Goal: Find contact information: Find contact information

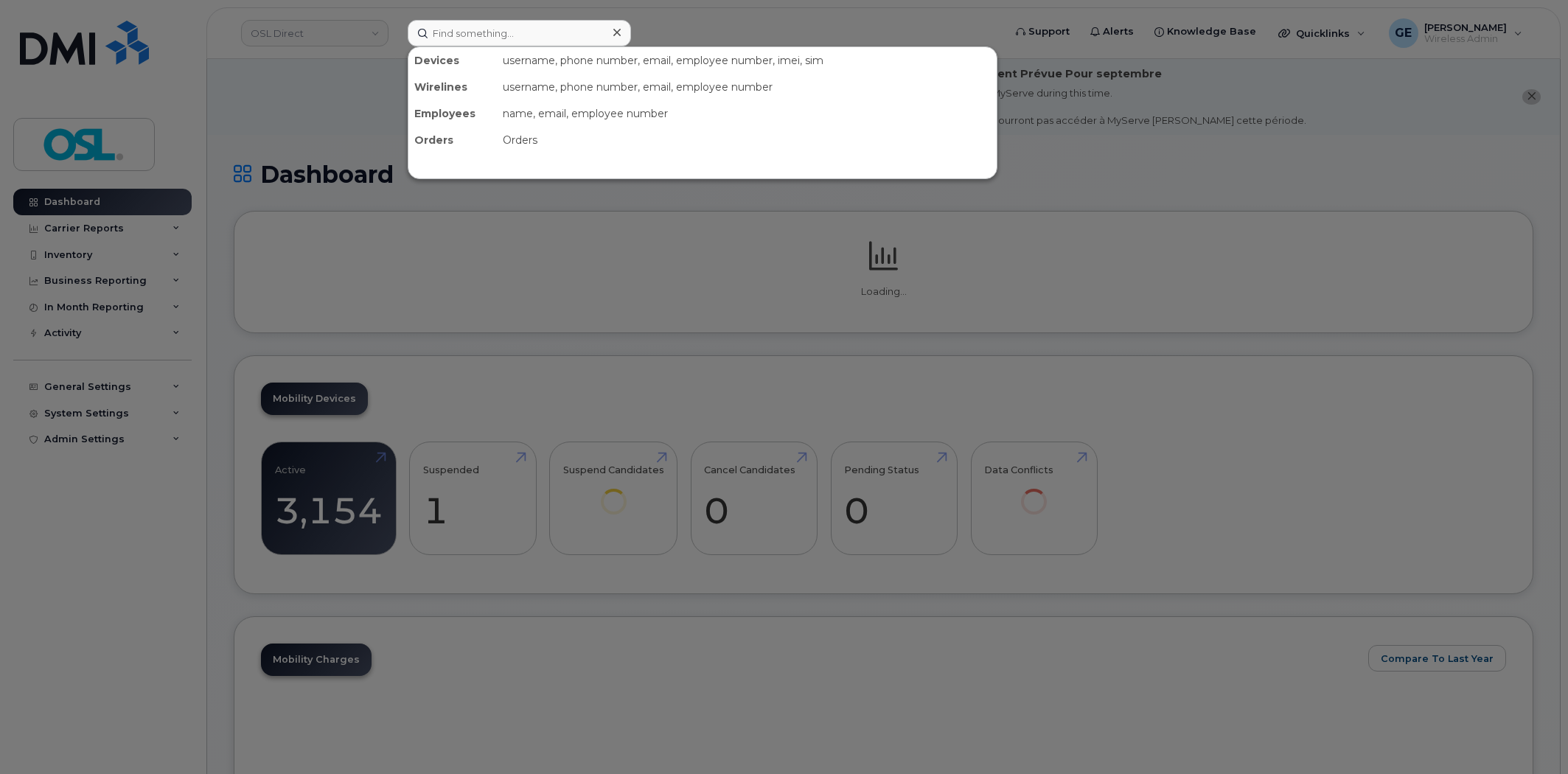
click at [542, 39] on input at bounding box center [519, 33] width 224 height 27
click at [543, 35] on input at bounding box center [519, 33] width 224 height 27
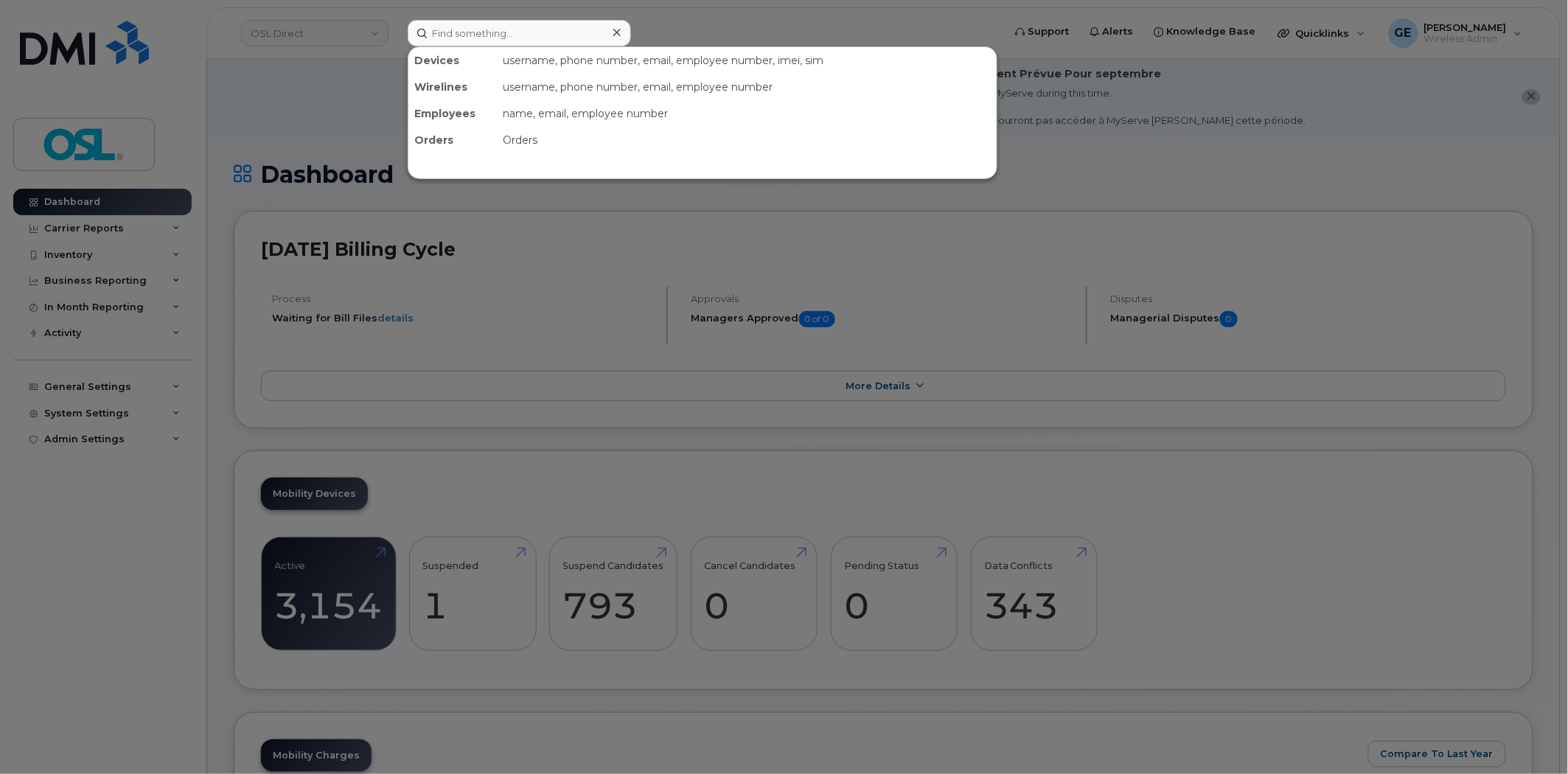
click at [543, 35] on input at bounding box center [519, 33] width 224 height 27
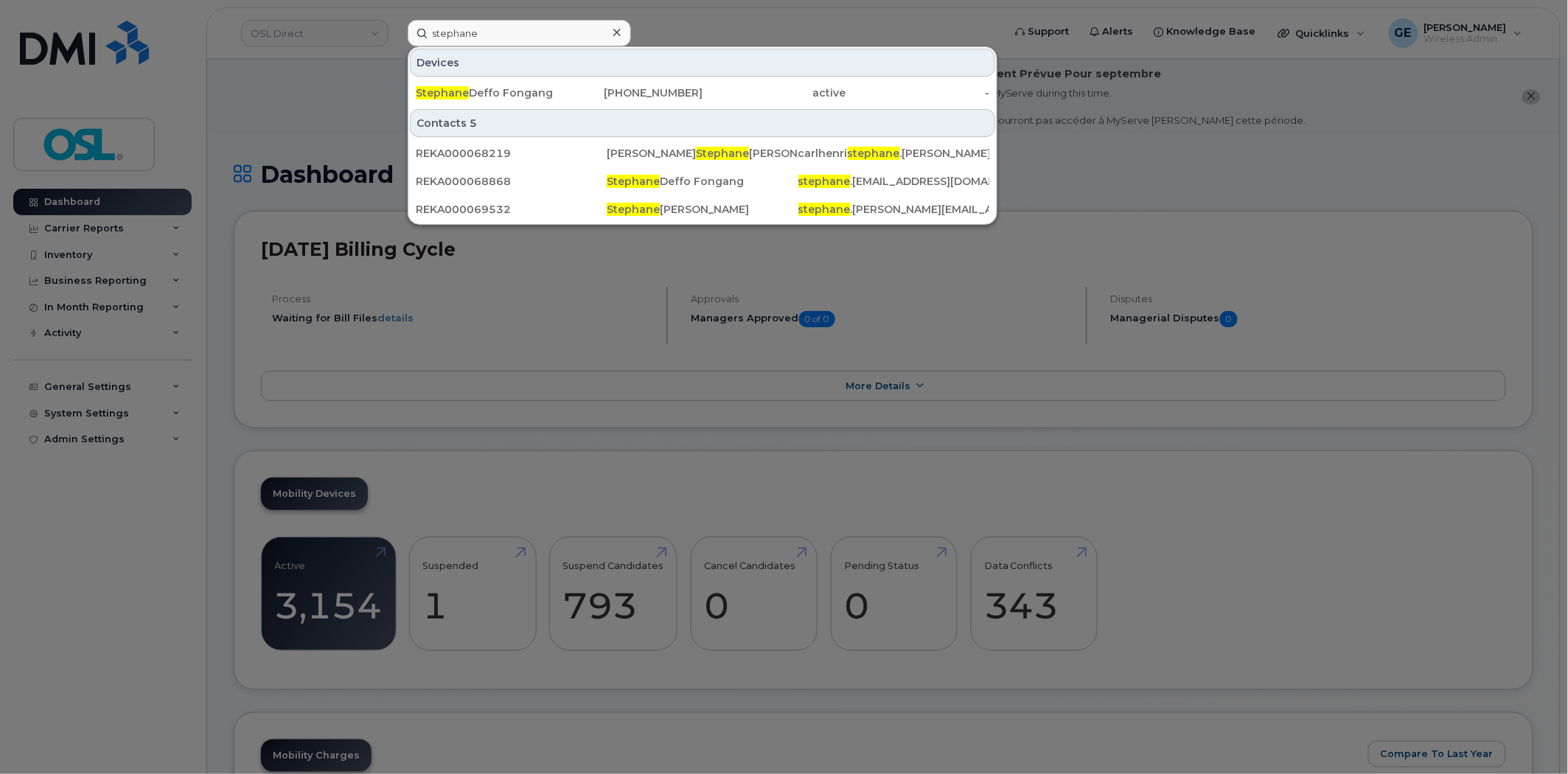
type input "stephane"
click at [562, 84] on div "506-875-6473" at bounding box center [631, 93] width 143 height 27
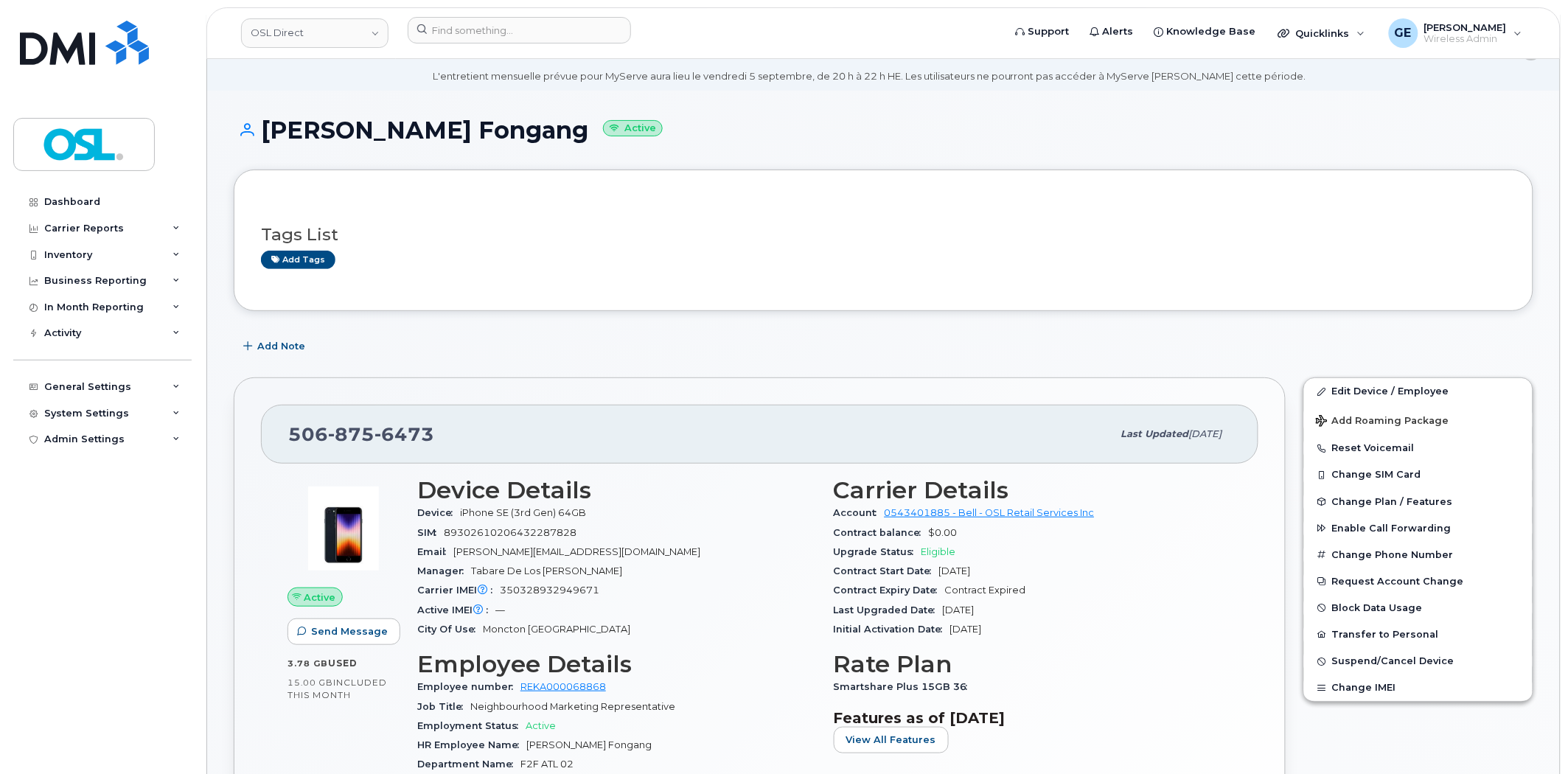
scroll to position [163, 0]
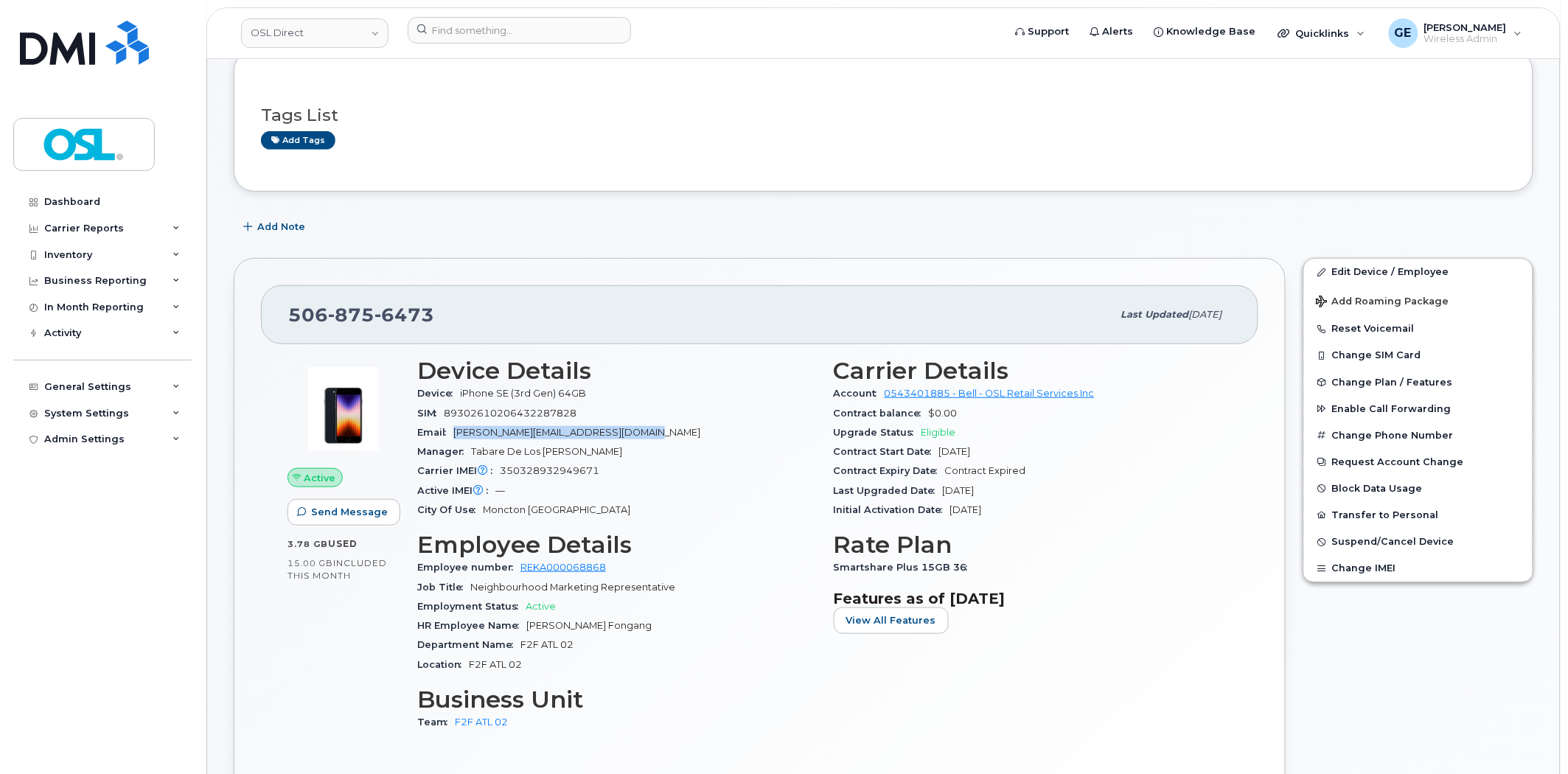
drag, startPoint x: 657, startPoint y: 424, endPoint x: 455, endPoint y: 440, distance: 202.6
click at [455, 440] on div "Email [EMAIL_ADDRESS][DOMAIN_NAME]" at bounding box center [617, 432] width 399 height 19
copy span "[PERSON_NAME][EMAIL_ADDRESS][DOMAIN_NAME]"
click at [1285, 133] on div "Add tags" at bounding box center [878, 140] width 1234 height 19
